Goal: Information Seeking & Learning: Learn about a topic

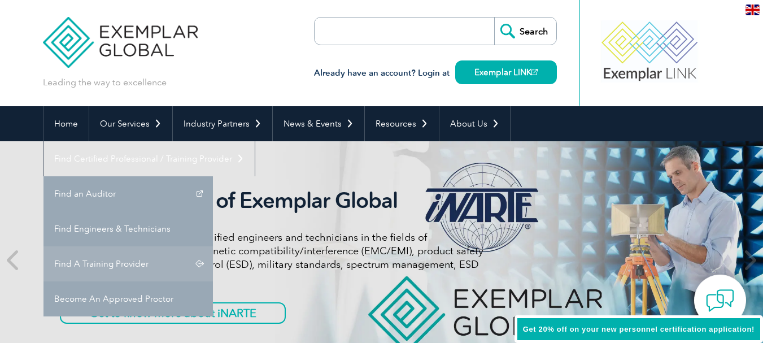
click at [213, 246] on link "Find A Training Provider" at bounding box center [129, 263] width 170 height 35
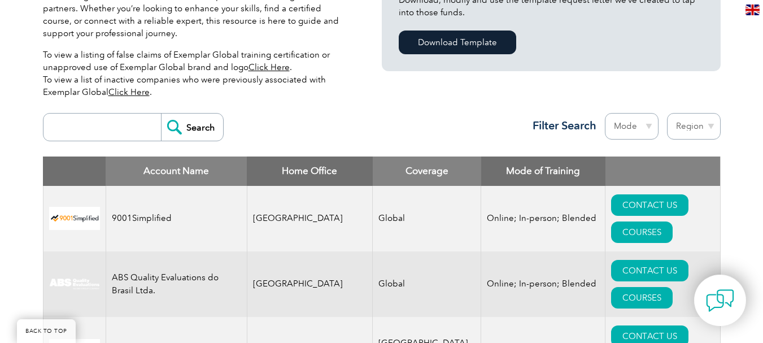
scroll to position [396, 0]
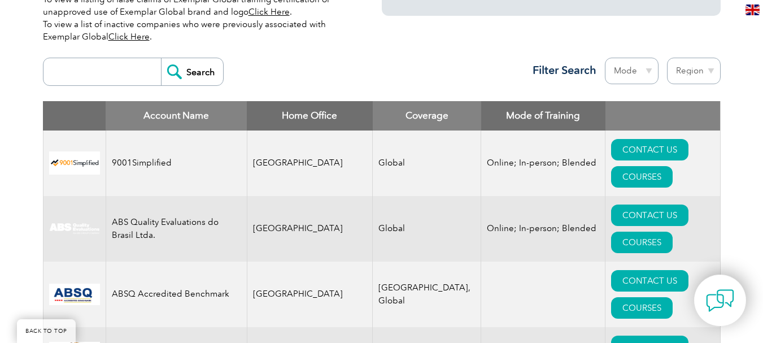
click at [93, 62] on input "search" at bounding box center [105, 71] width 112 height 27
type input "gitchia"
click at [201, 69] on input "Search" at bounding box center [192, 71] width 62 height 27
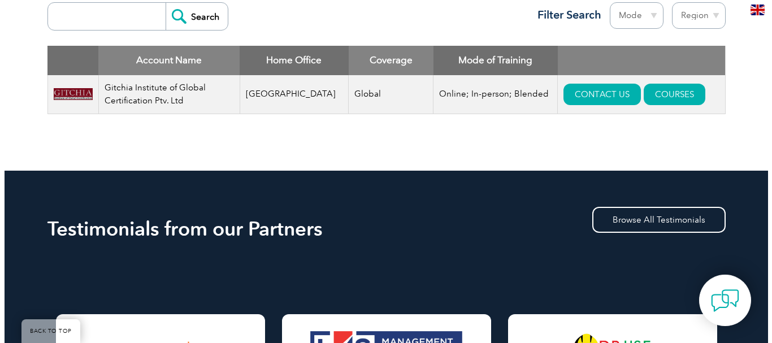
scroll to position [452, 0]
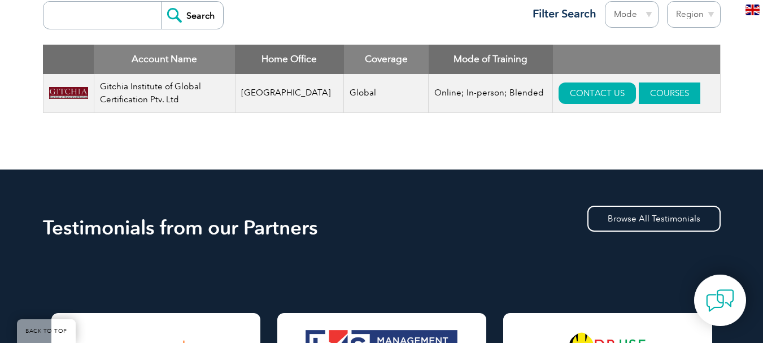
click at [654, 89] on link "COURSES" at bounding box center [670, 92] width 62 height 21
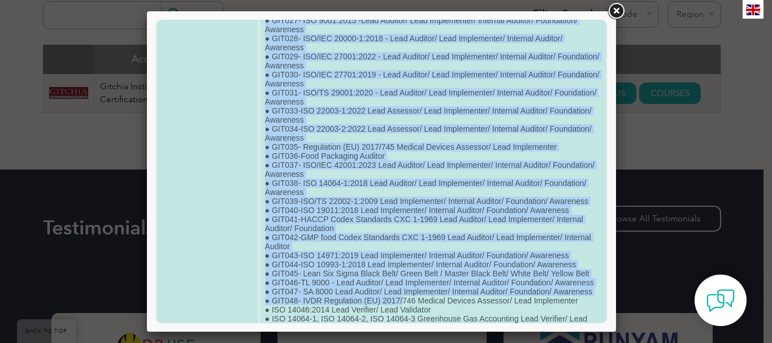
scroll to position [565, 0]
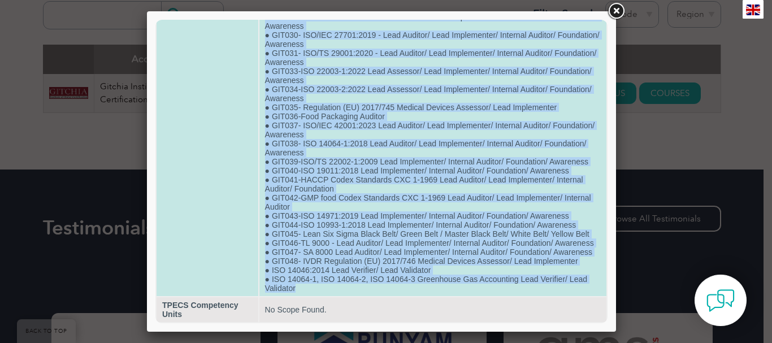
drag, startPoint x: 266, startPoint y: 55, endPoint x: 397, endPoint y: 286, distance: 265.4
